Goal: Information Seeking & Learning: Learn about a topic

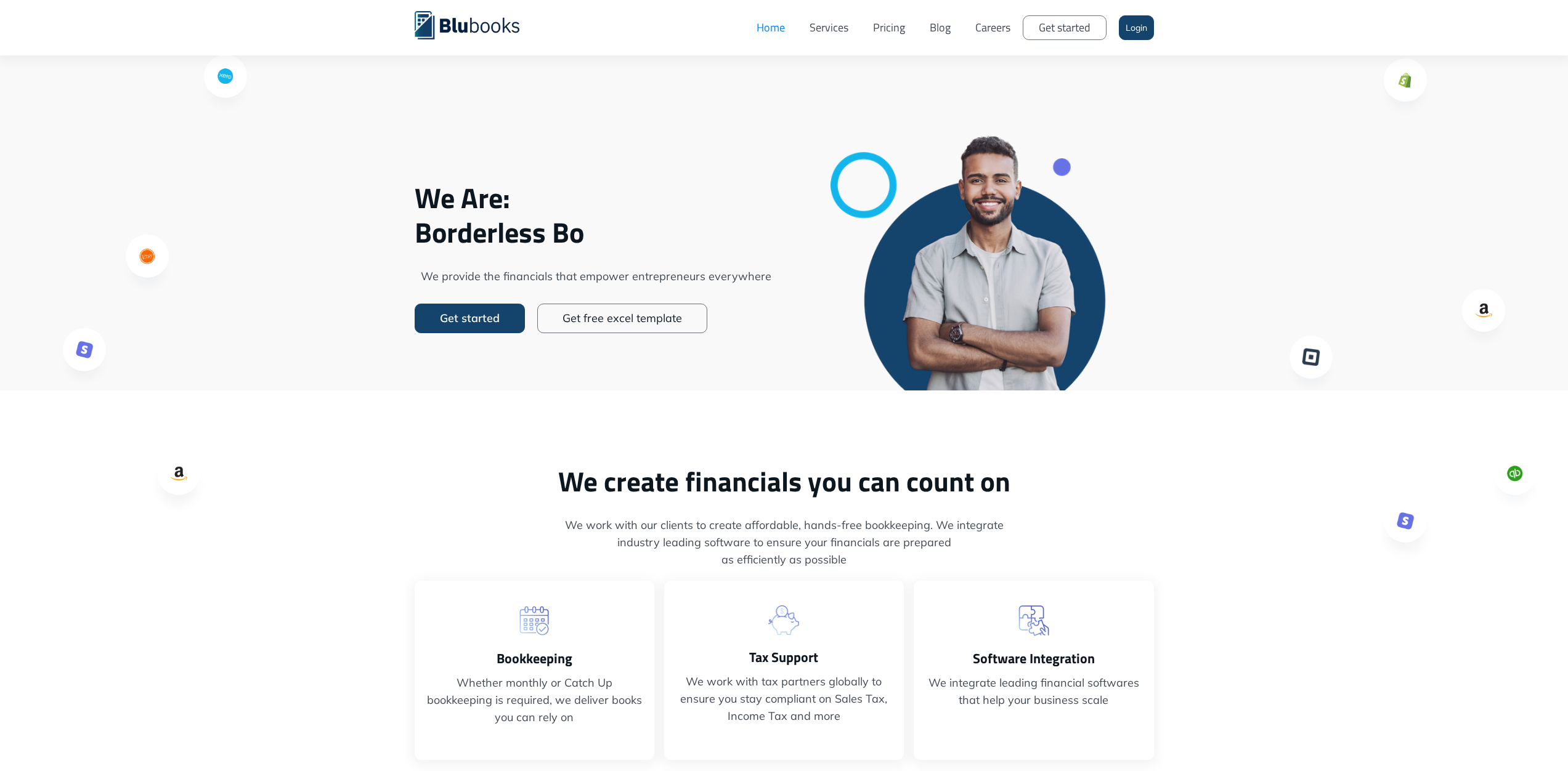
click at [945, 32] on link "Blog" at bounding box center [940, 27] width 46 height 37
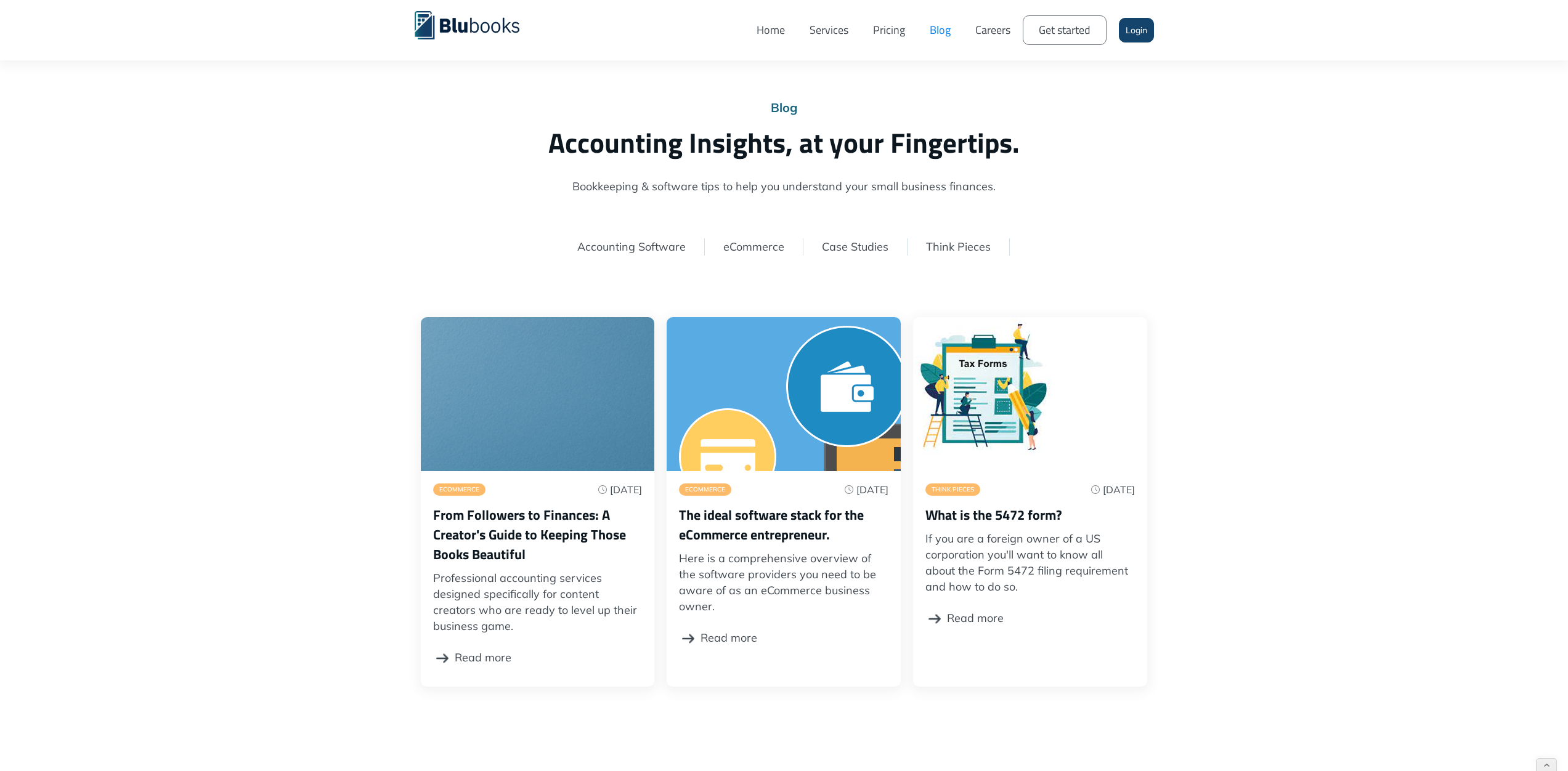
scroll to position [32, 0]
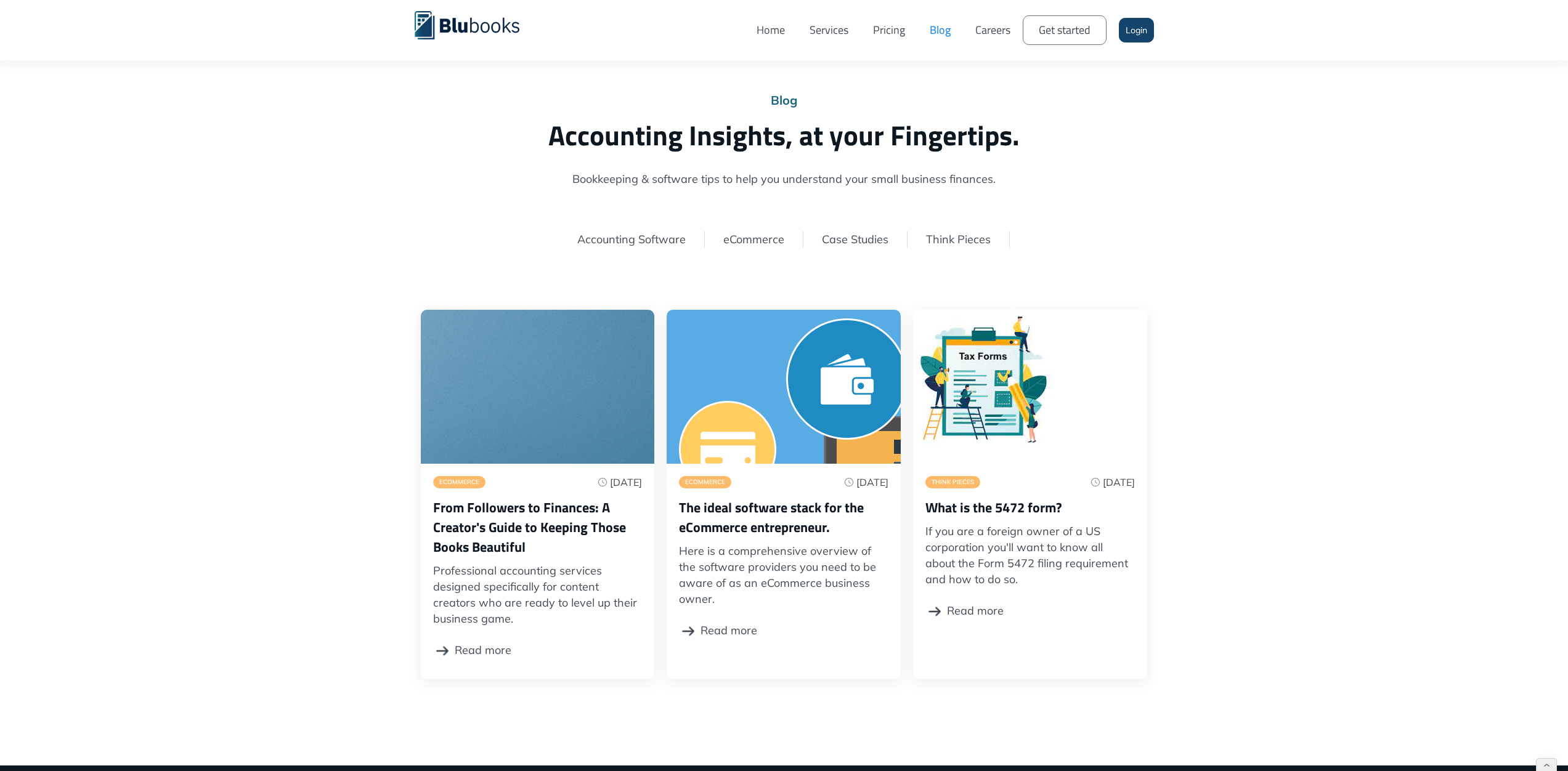
click at [767, 512] on h3 "The ideal software stack for the eCommerce entrepreneur." at bounding box center [784, 517] width 209 height 40
click at [755, 512] on h3 "The ideal software stack for the eCommerce entrepreneur." at bounding box center [784, 517] width 209 height 40
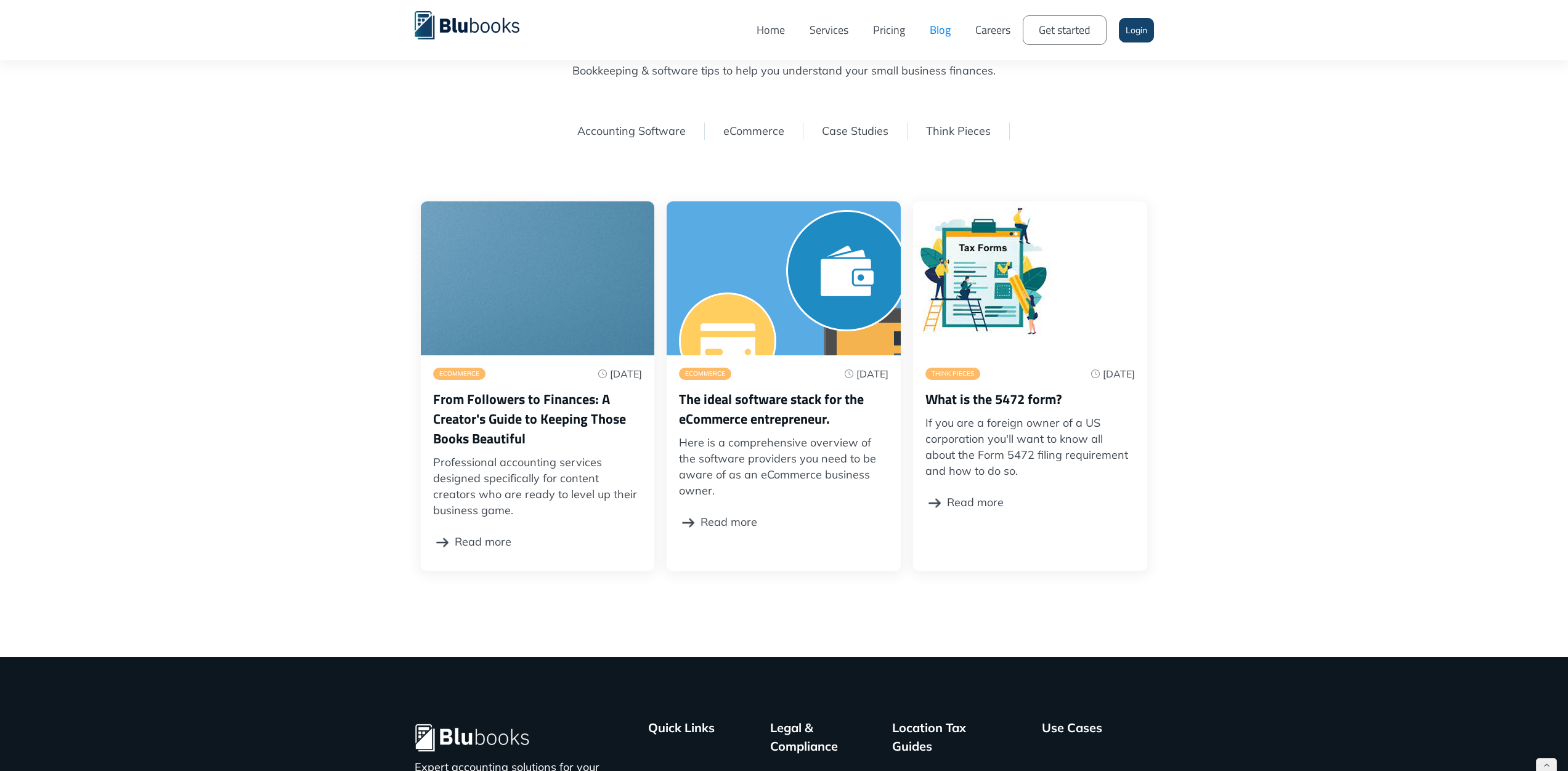
click at [734, 520] on div "Read more" at bounding box center [729, 522] width 57 height 34
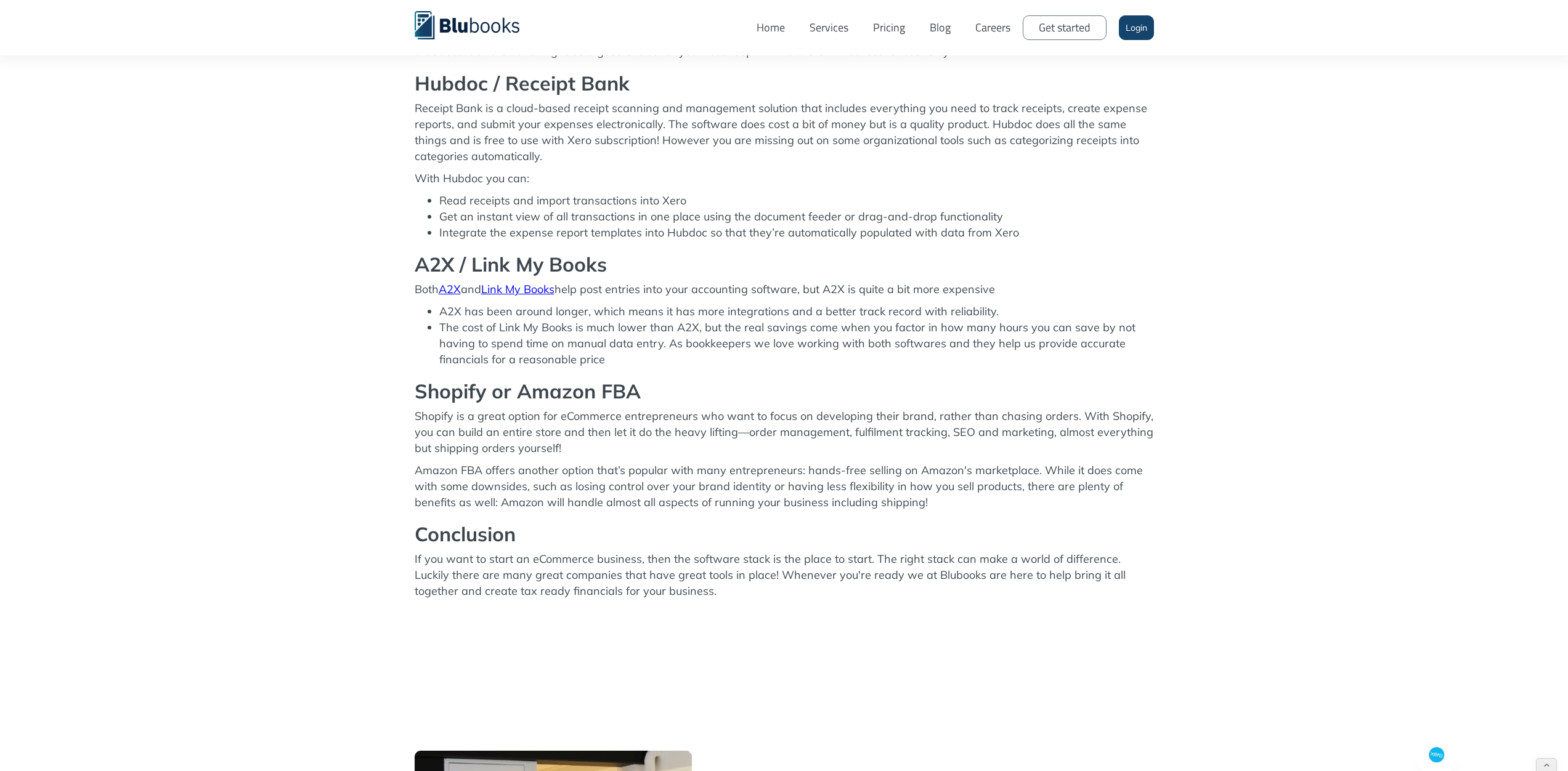
scroll to position [812, 0]
